Goal: Check status

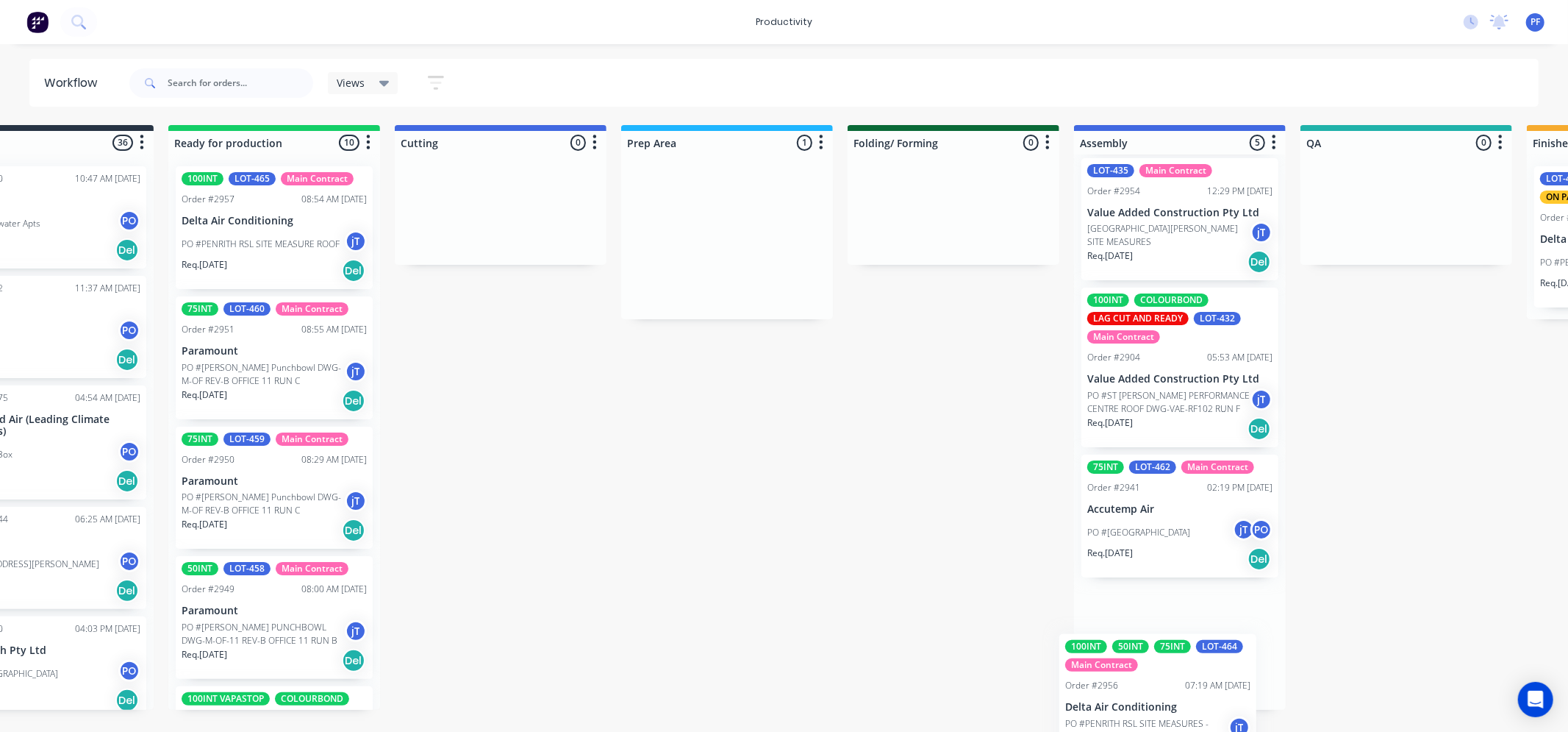
scroll to position [313, 0]
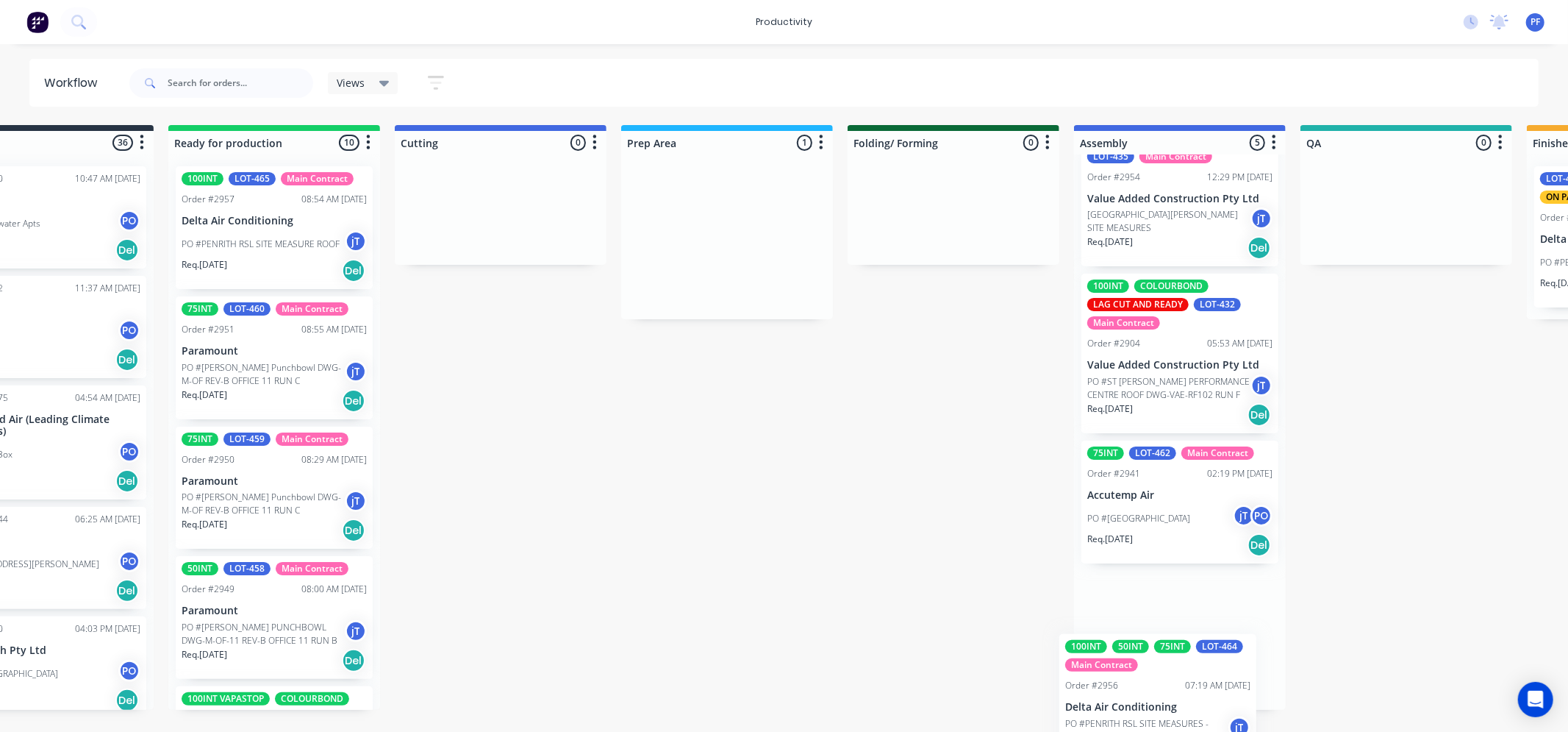
drag, startPoint x: 777, startPoint y: 262, endPoint x: 1151, endPoint y: 683, distance: 563.1
click at [1151, 683] on div "Submitted 36 Order #240 10:47 AM 24/09/24 Retro Air PO #Freshwater Apts PO Req.…" at bounding box center [1338, 418] width 2878 height 585
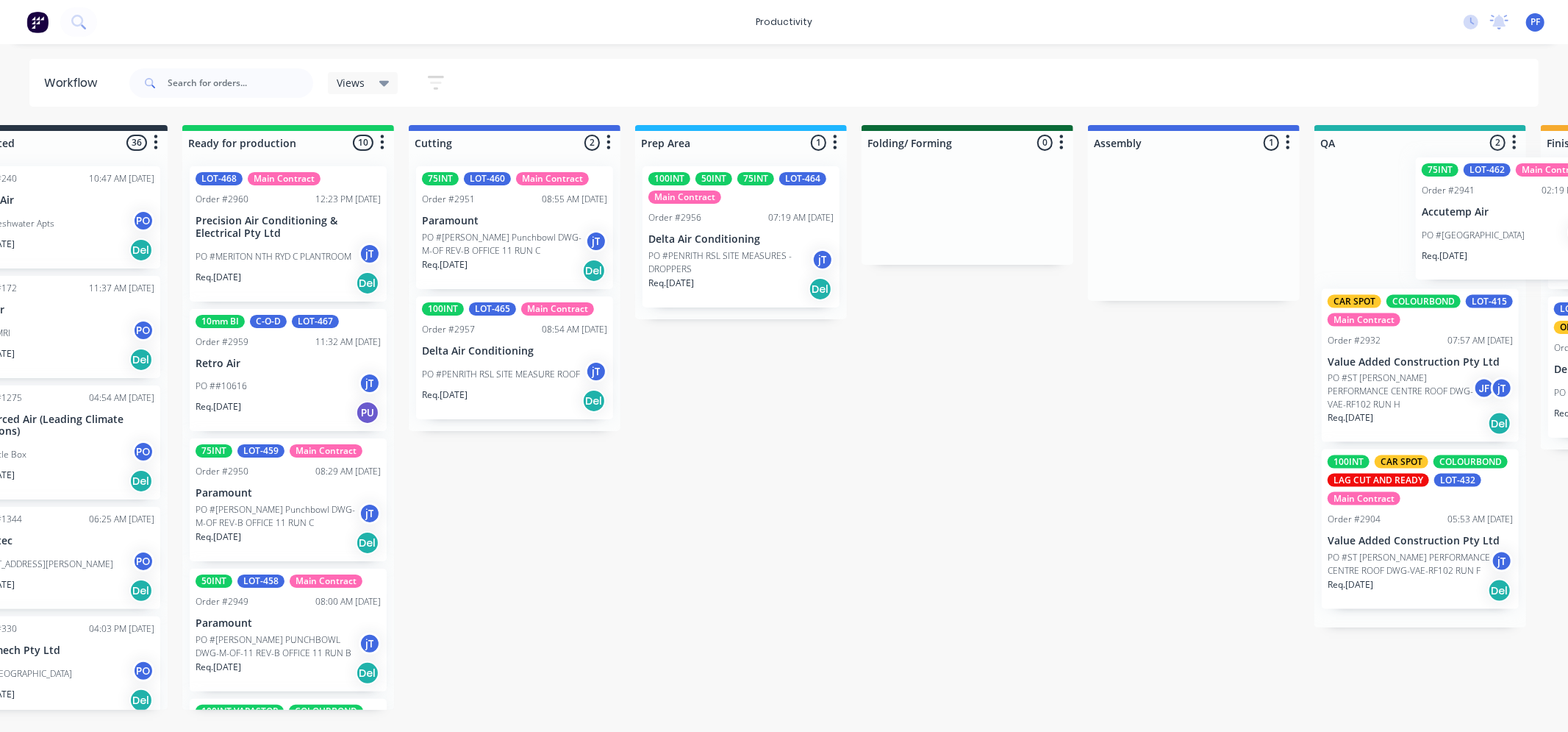
scroll to position [0, 87]
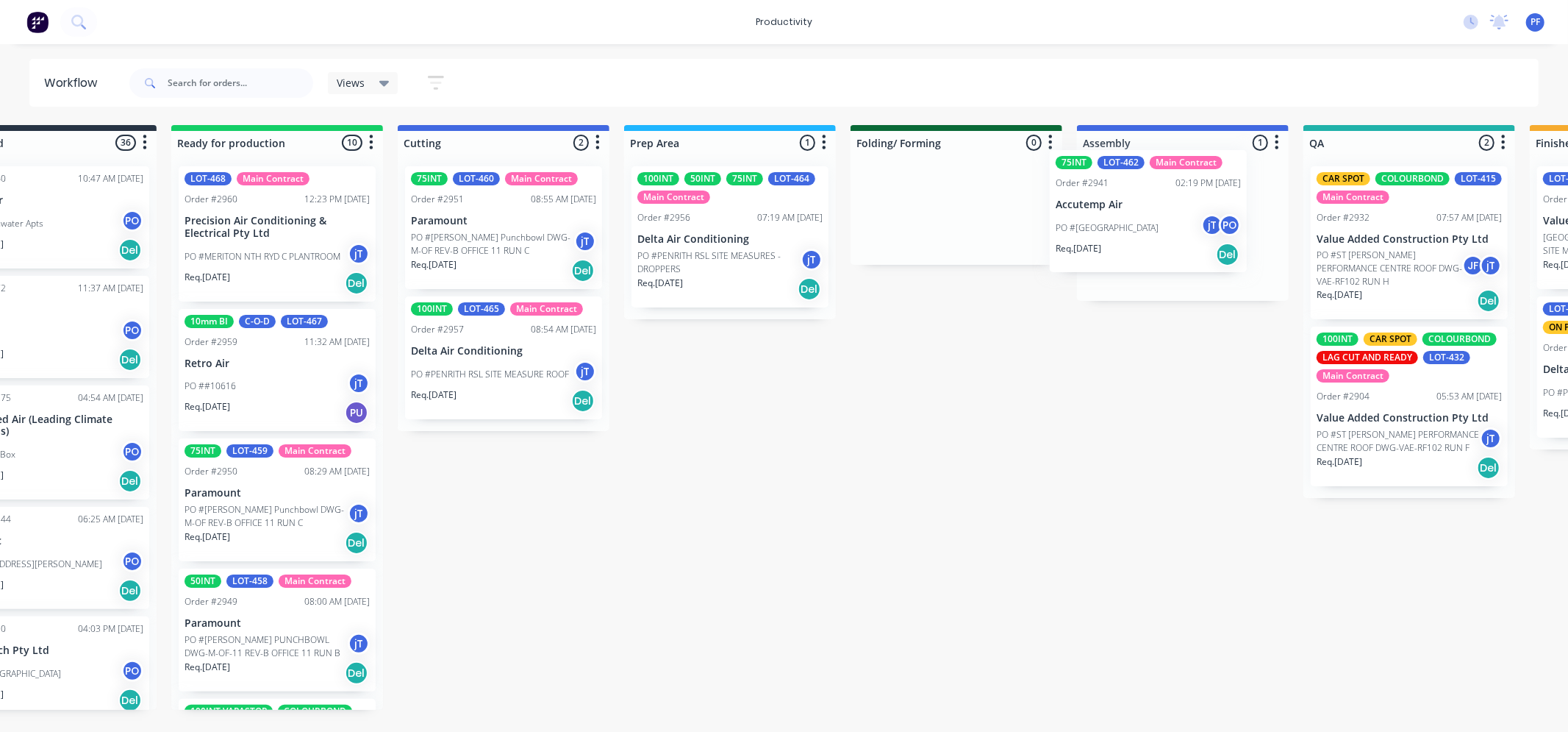
drag, startPoint x: 1257, startPoint y: 245, endPoint x: 1028, endPoint y: 296, distance: 234.6
click at [1150, 229] on div "75INT LOT-462 Main Contract Order #2941 02:19 PM 23/09/25 Accutemp Air PO #Mait…" at bounding box center [1183, 227] width 212 height 147
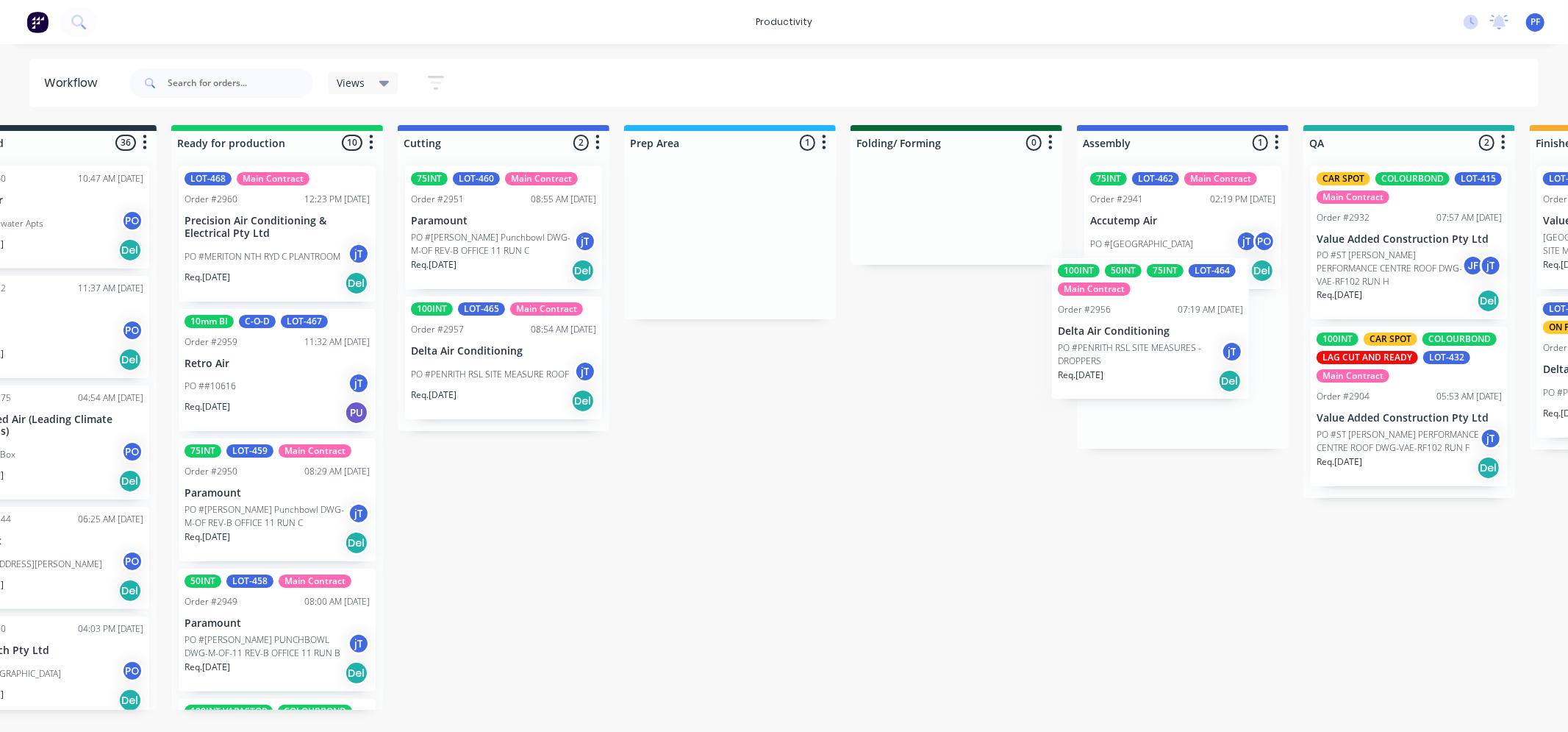
drag, startPoint x: 775, startPoint y: 243, endPoint x: 1093, endPoint y: 358, distance: 338.2
click at [1172, 325] on div "Submitted 36 Order #240 10:47 AM 24/09/24 Retro Air PO #Freshwater Apts PO Req.…" at bounding box center [1341, 418] width 2878 height 585
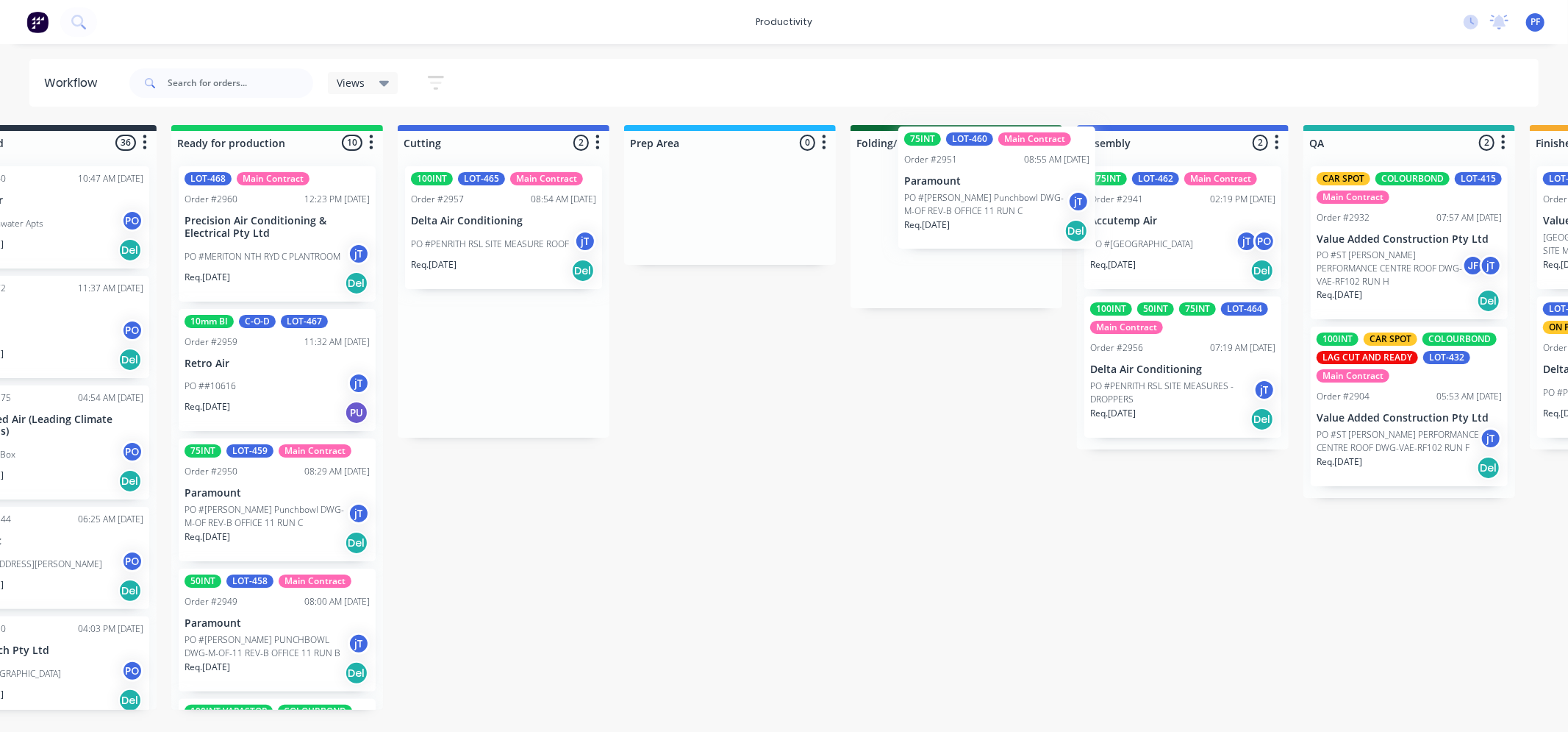
drag, startPoint x: 473, startPoint y: 245, endPoint x: 947, endPoint y: 202, distance: 475.9
click at [947, 202] on div "Submitted 36 Order #240 10:47 AM 24/09/24 Retro Air PO #Freshwater Apts PO Req.…" at bounding box center [1341, 418] width 2878 height 585
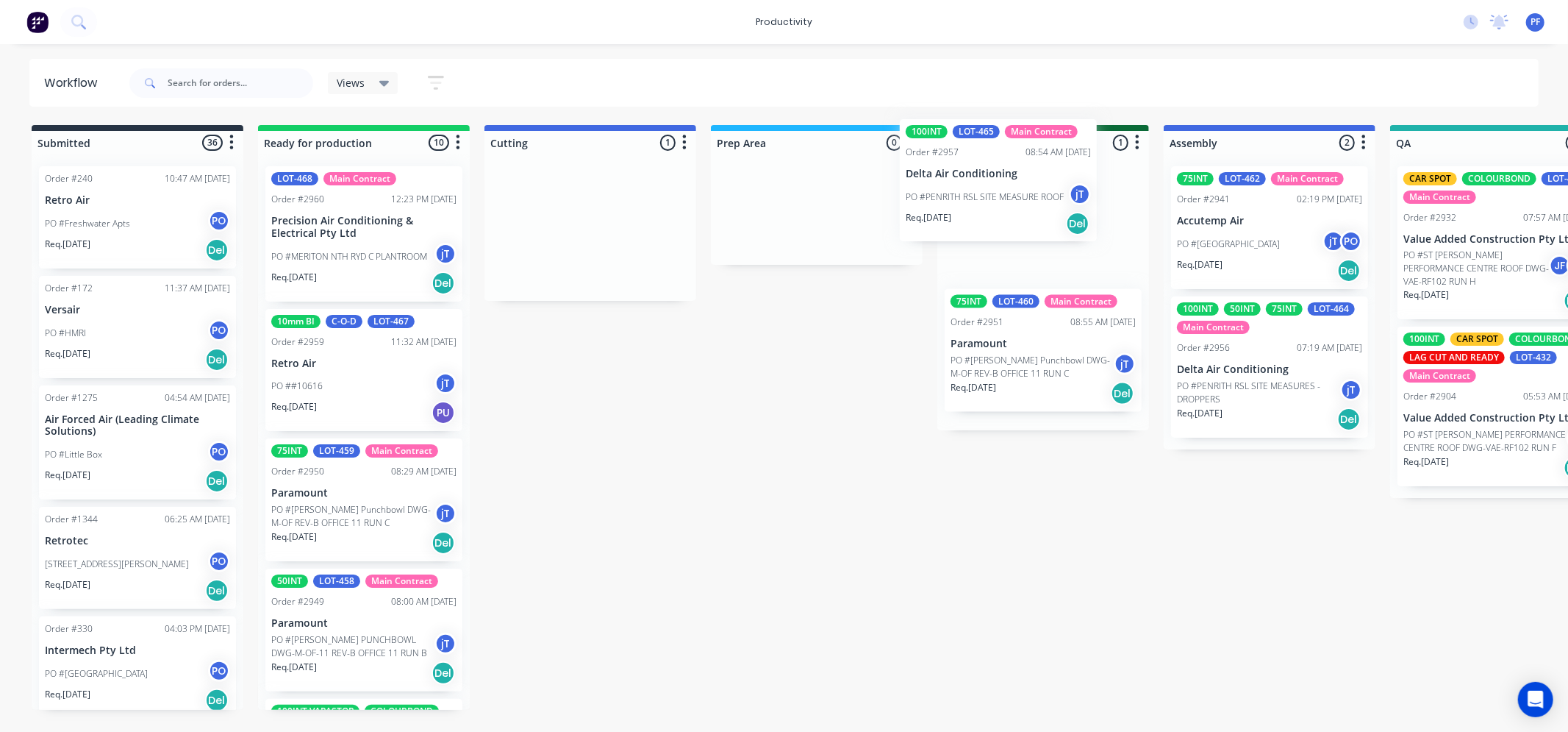
drag, startPoint x: 663, startPoint y: 244, endPoint x: 1007, endPoint y: 229, distance: 344.3
click at [1009, 194] on div "Submitted 36 Order #240 10:47 AM [DATE] Retro Air PO #Freshwater Apts PO Req. […" at bounding box center [1428, 418] width 2878 height 585
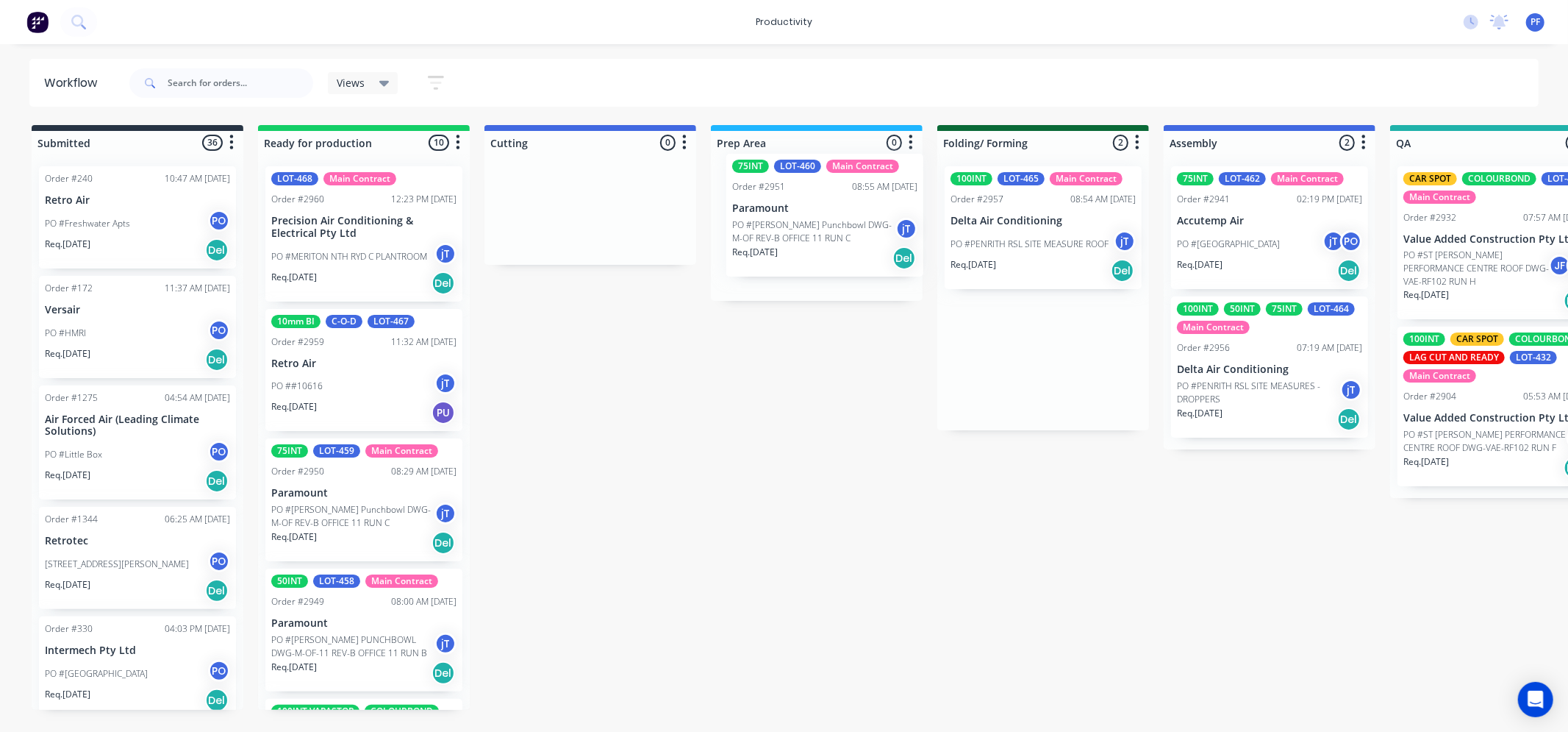
drag, startPoint x: 1054, startPoint y: 364, endPoint x: 826, endPoint y: 223, distance: 268.1
click at [826, 223] on div "Submitted 36 Order #240 10:47 AM [DATE] Retro Air PO #Freshwater Apts PO Req. […" at bounding box center [1428, 418] width 2878 height 585
